Goal: Task Accomplishment & Management: Manage account settings

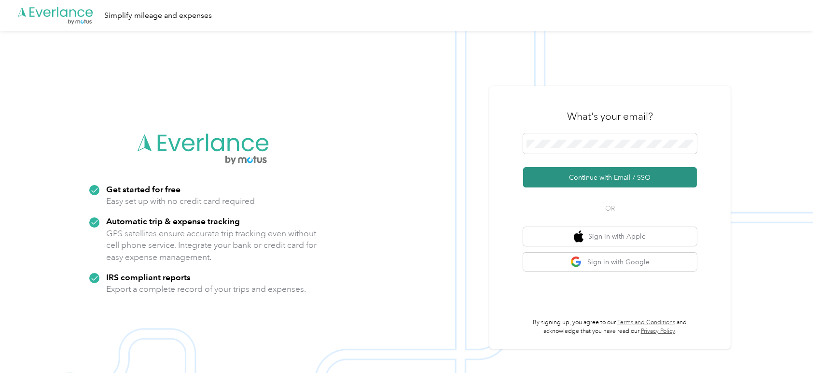
click at [599, 185] on button "Continue with Email / SSO" at bounding box center [610, 177] width 174 height 20
click at [547, 138] on span at bounding box center [610, 143] width 174 height 20
click at [618, 175] on button "Continue with Email / SSO" at bounding box center [610, 177] width 174 height 20
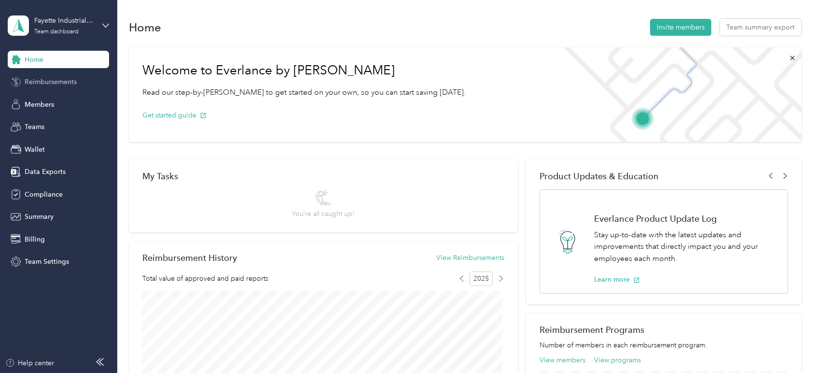
click at [56, 82] on span "Reimbursements" at bounding box center [51, 82] width 52 height 10
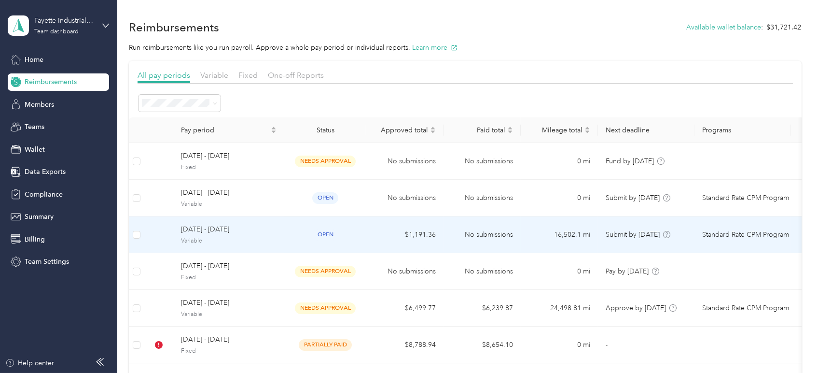
click at [278, 238] on td "September 21 - 27, 2025 Variable" at bounding box center [228, 234] width 111 height 37
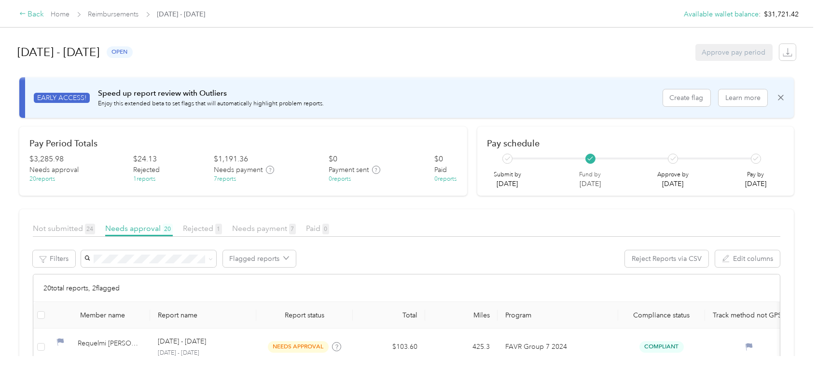
click at [31, 12] on div "Back" at bounding box center [31, 15] width 25 height 12
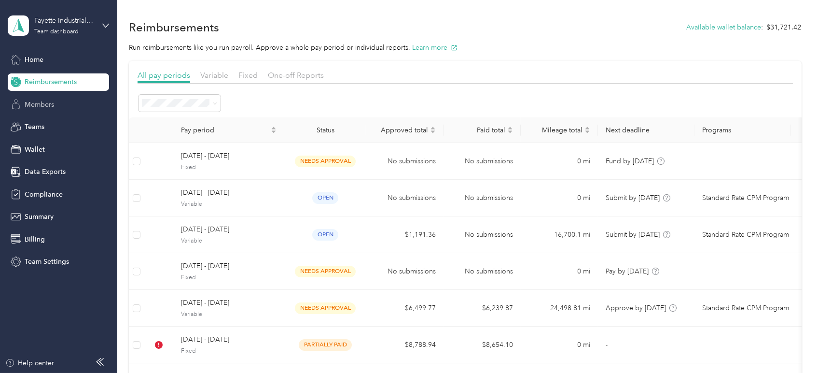
click at [42, 106] on span "Members" at bounding box center [39, 104] width 29 height 10
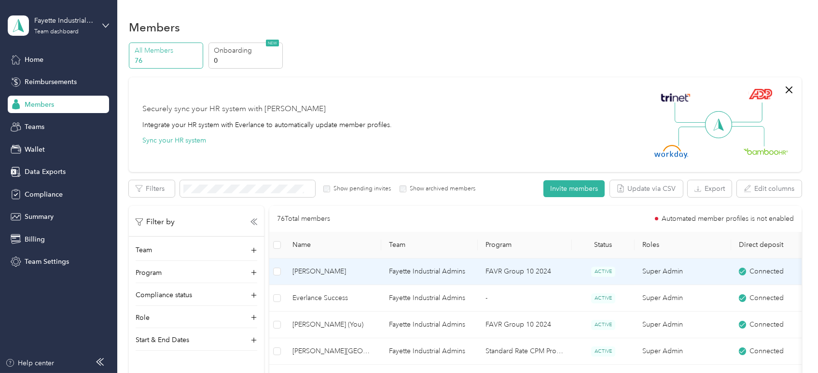
click at [340, 271] on span "Carl C. Haveman" at bounding box center [333, 271] width 81 height 11
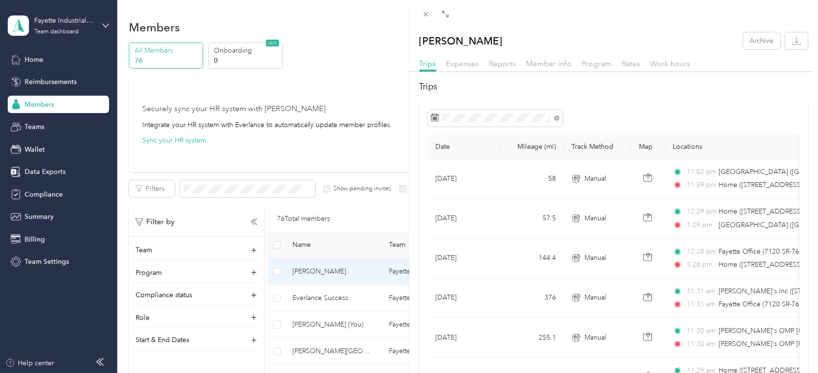
click at [38, 186] on div "Carl C. Haveman Archive Trips Expenses Reports Member info Program Rates Work h…" at bounding box center [409, 186] width 818 height 373
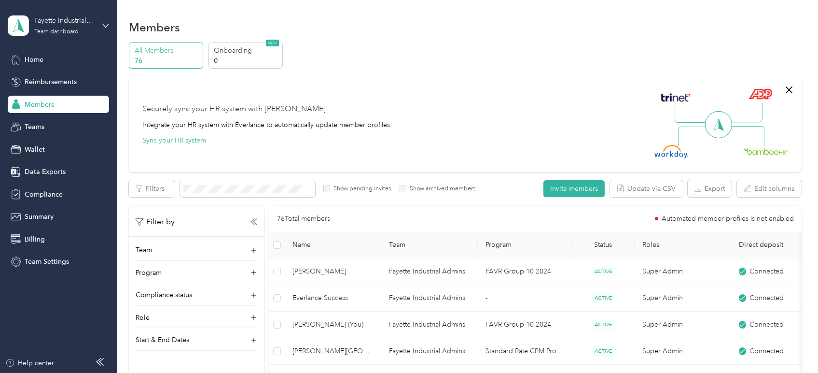
click at [42, 194] on div at bounding box center [409, 186] width 818 height 373
click at [41, 194] on span "Compliance" at bounding box center [44, 194] width 38 height 10
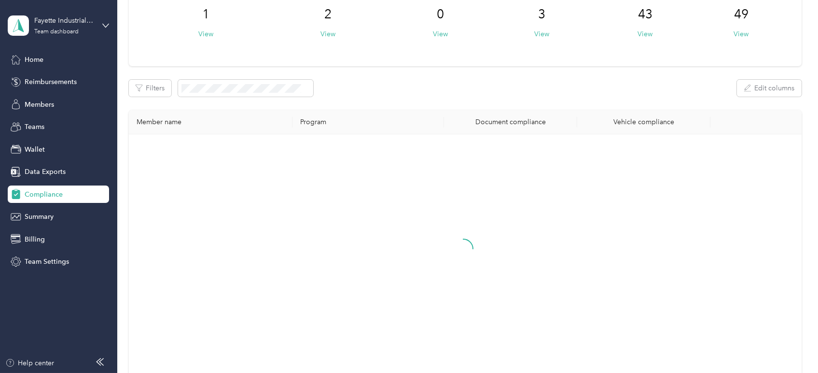
scroll to position [161, 0]
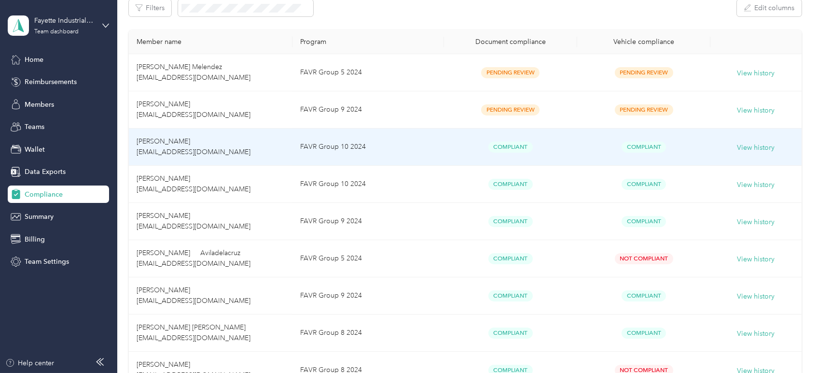
click at [219, 149] on td "Patrick D. Bream pbream@fayette.com" at bounding box center [211, 146] width 164 height 37
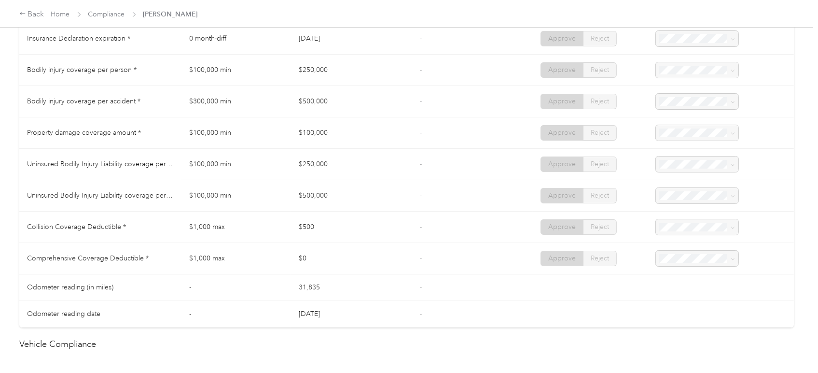
scroll to position [483, 0]
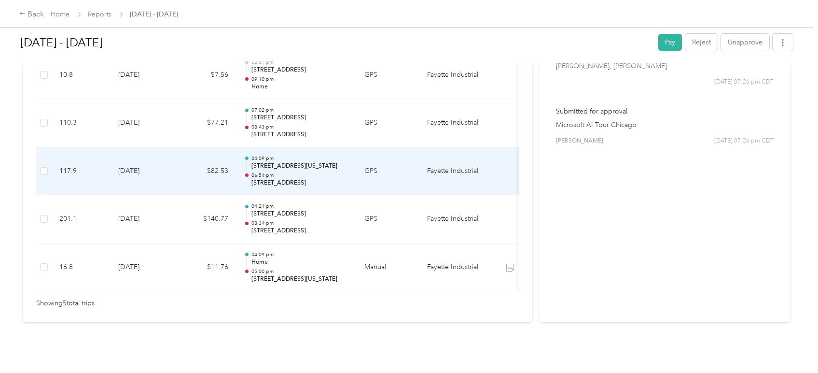
scroll to position [268, 0]
